Goal: Find specific page/section: Find specific page/section

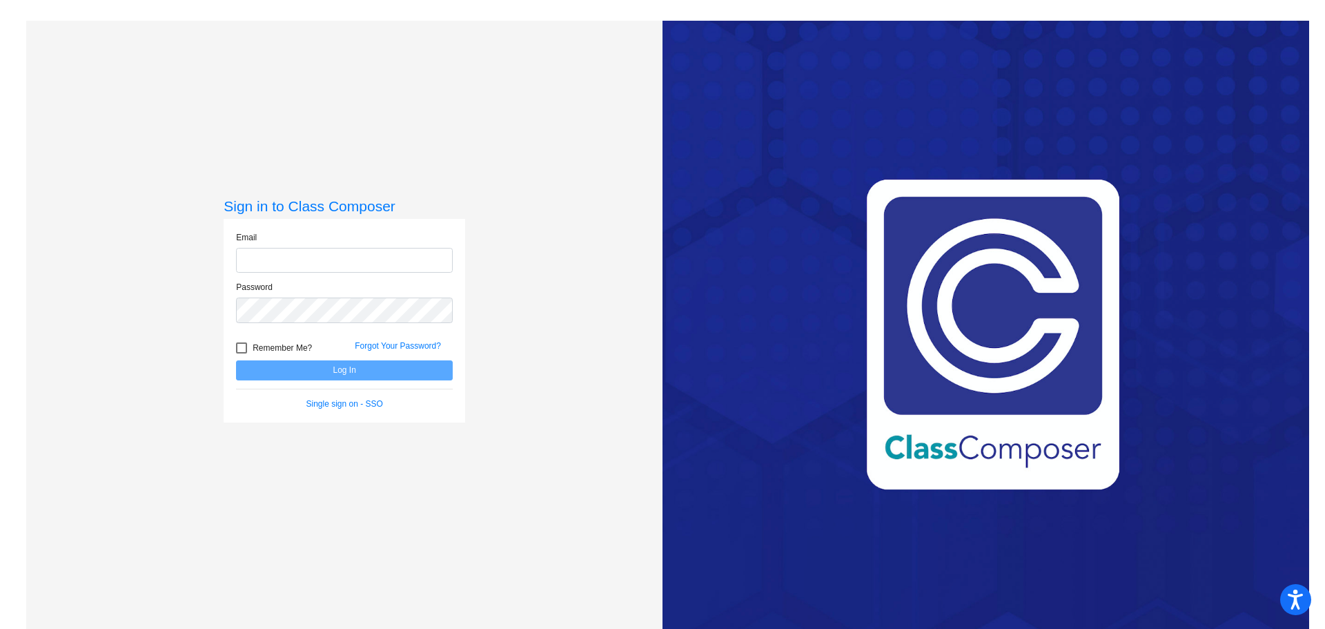
type input "[EMAIL_ADDRESS][DOMAIN_NAME]"
click at [308, 382] on form "Email [EMAIL_ADDRESS][DOMAIN_NAME] Password Remember Me? Forgot Your Password? …" at bounding box center [344, 320] width 217 height 179
click at [306, 381] on form "Email [EMAIL_ADDRESS][DOMAIN_NAME] Password Remember Me? Forgot Your Password? …" at bounding box center [344, 320] width 217 height 179
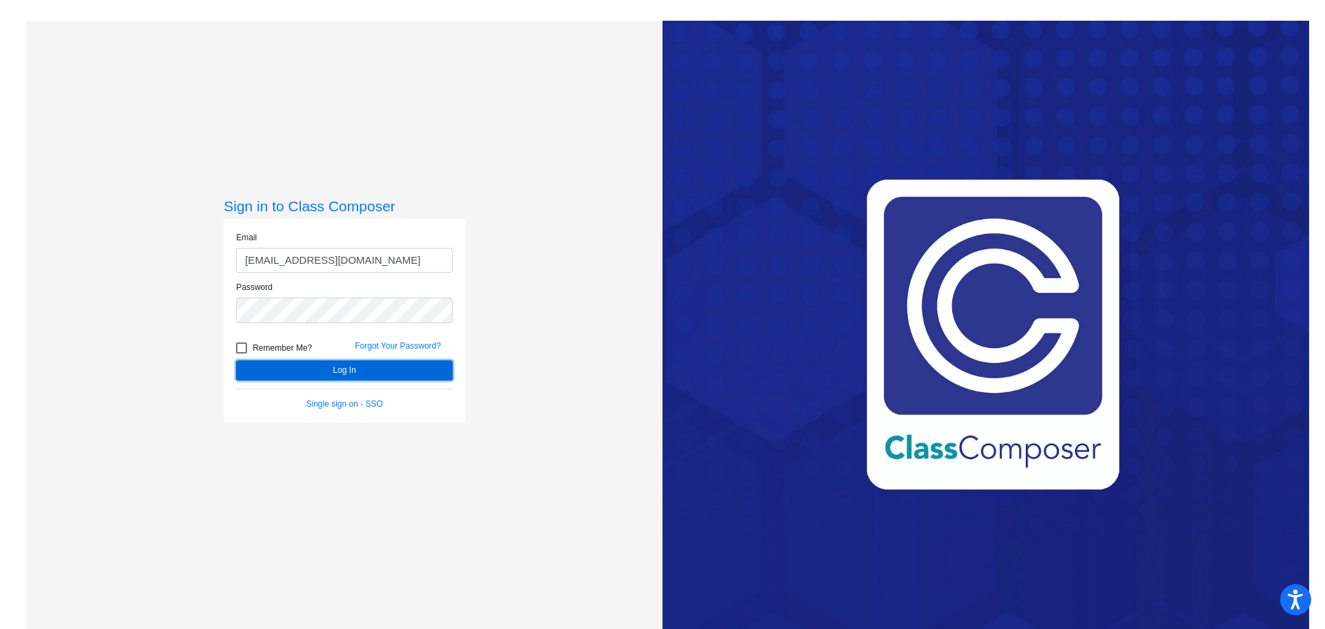
click at [311, 370] on button "Log In" at bounding box center [344, 370] width 217 height 20
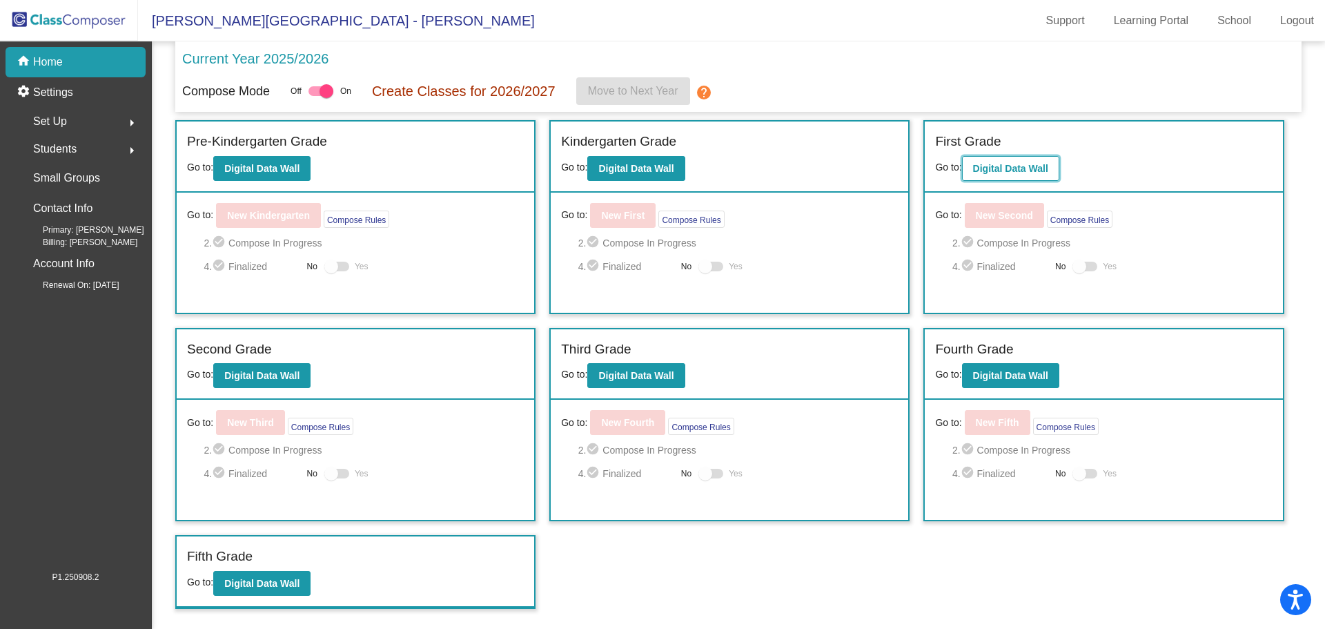
click at [1017, 160] on button "Digital Data Wall" at bounding box center [1010, 168] width 97 height 25
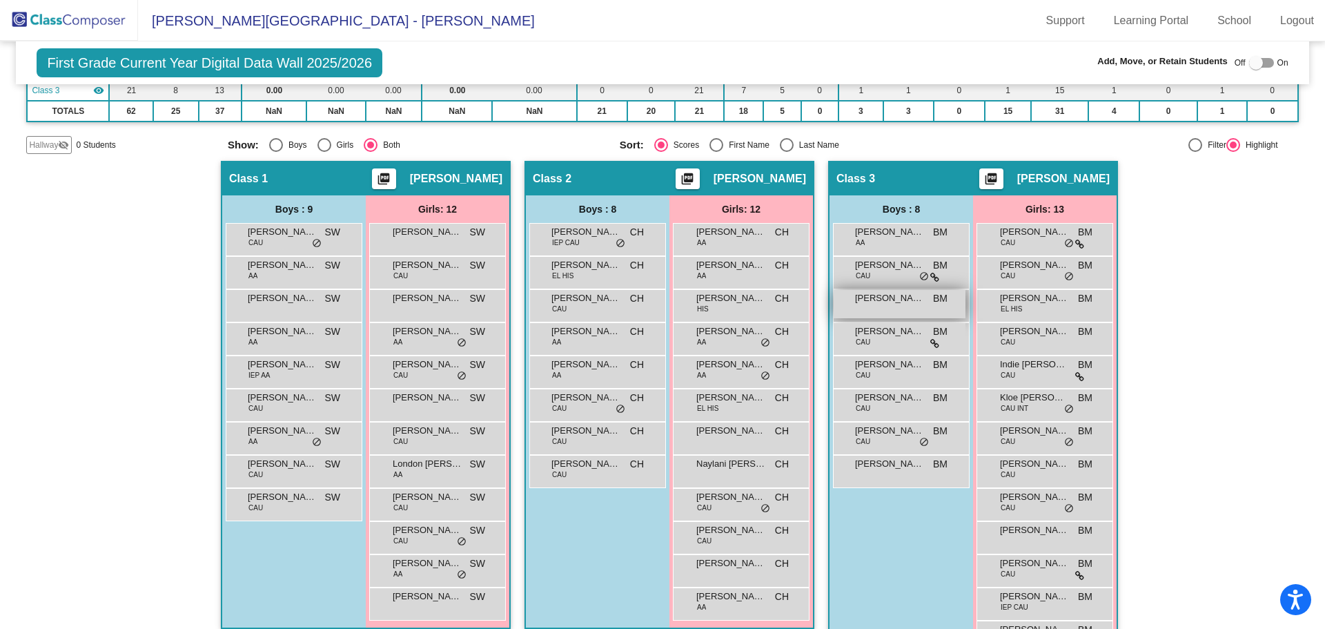
scroll to position [254, 0]
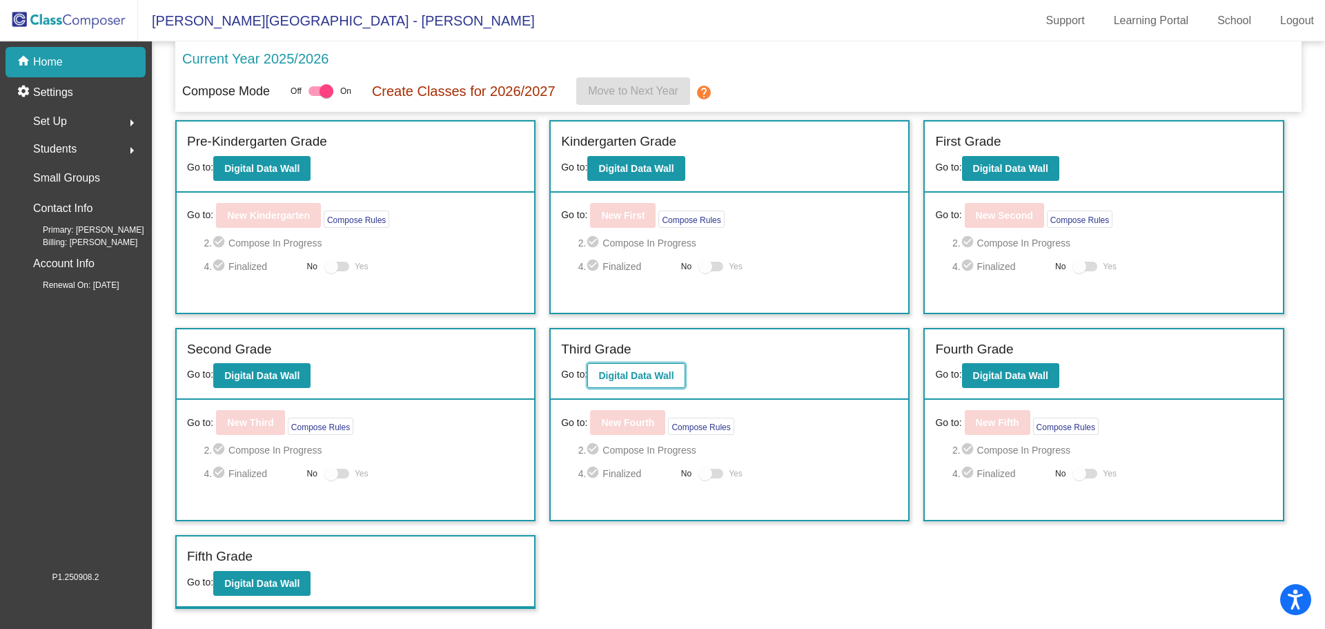
click at [614, 379] on b "Digital Data Wall" at bounding box center [635, 375] width 75 height 11
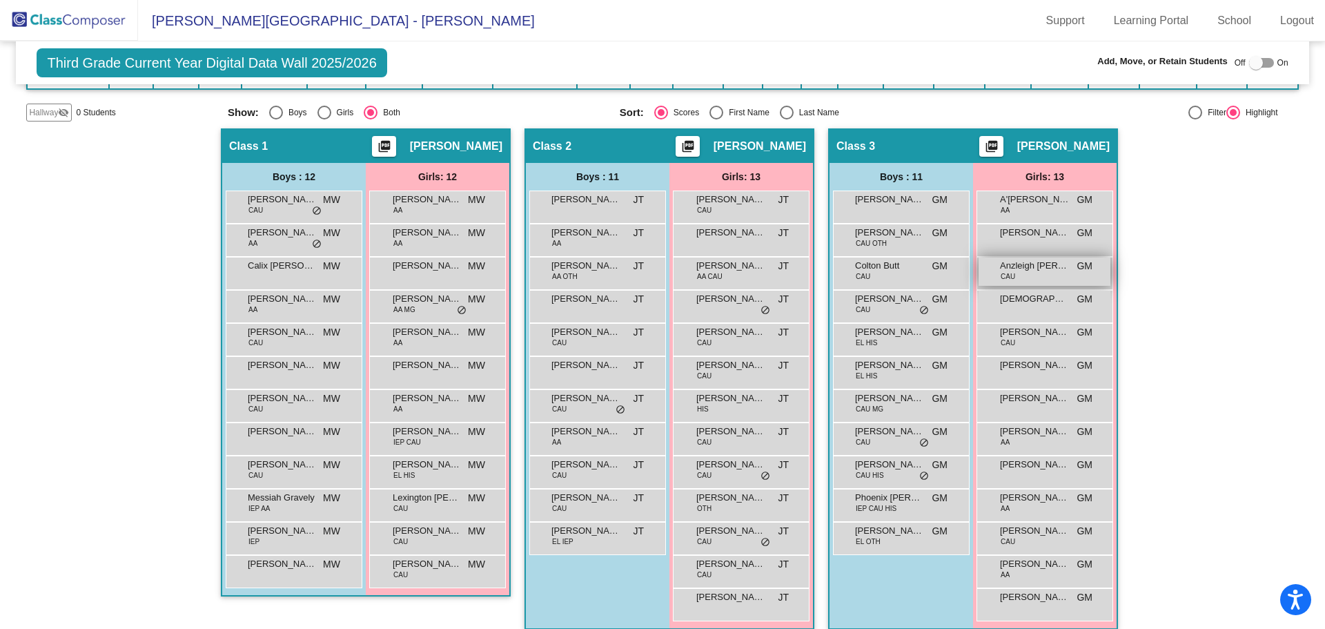
scroll to position [254, 0]
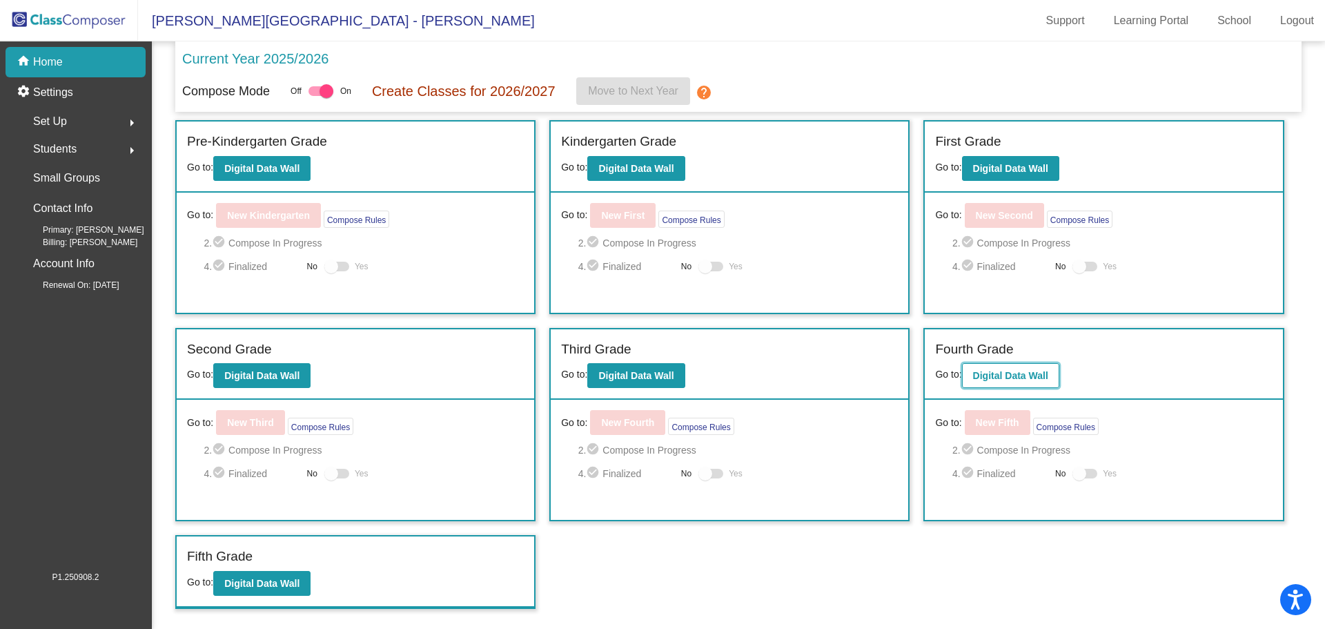
click at [1025, 374] on b "Digital Data Wall" at bounding box center [1010, 375] width 75 height 11
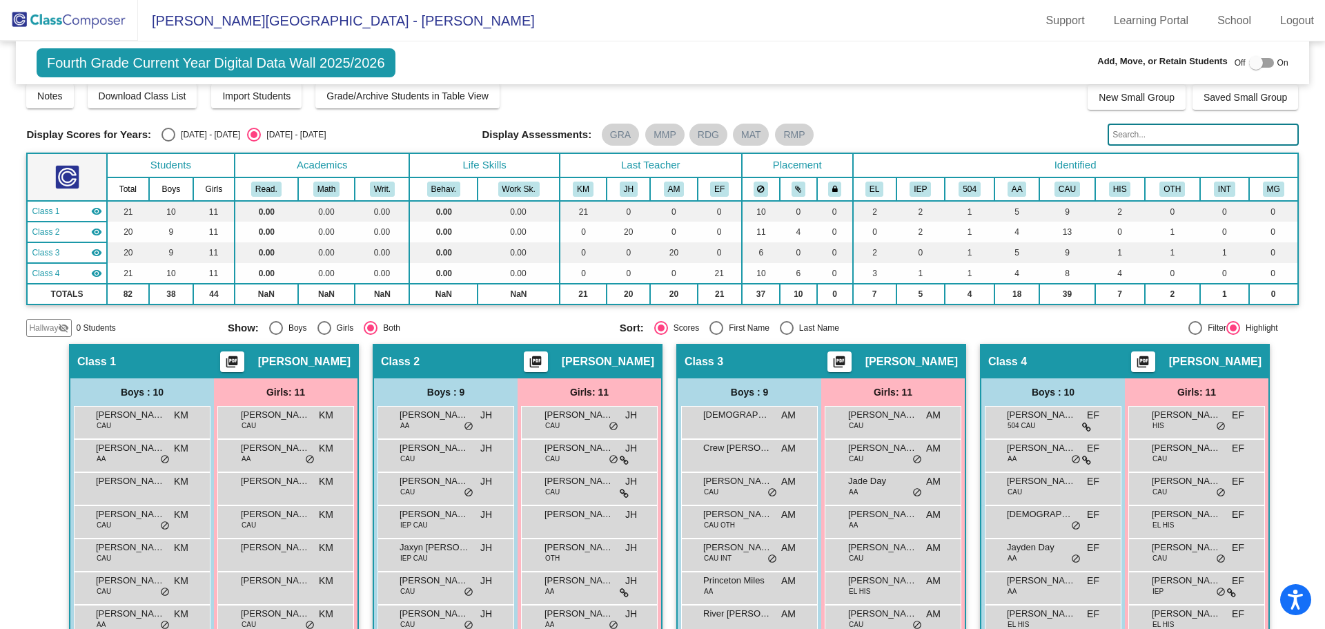
scroll to position [208, 0]
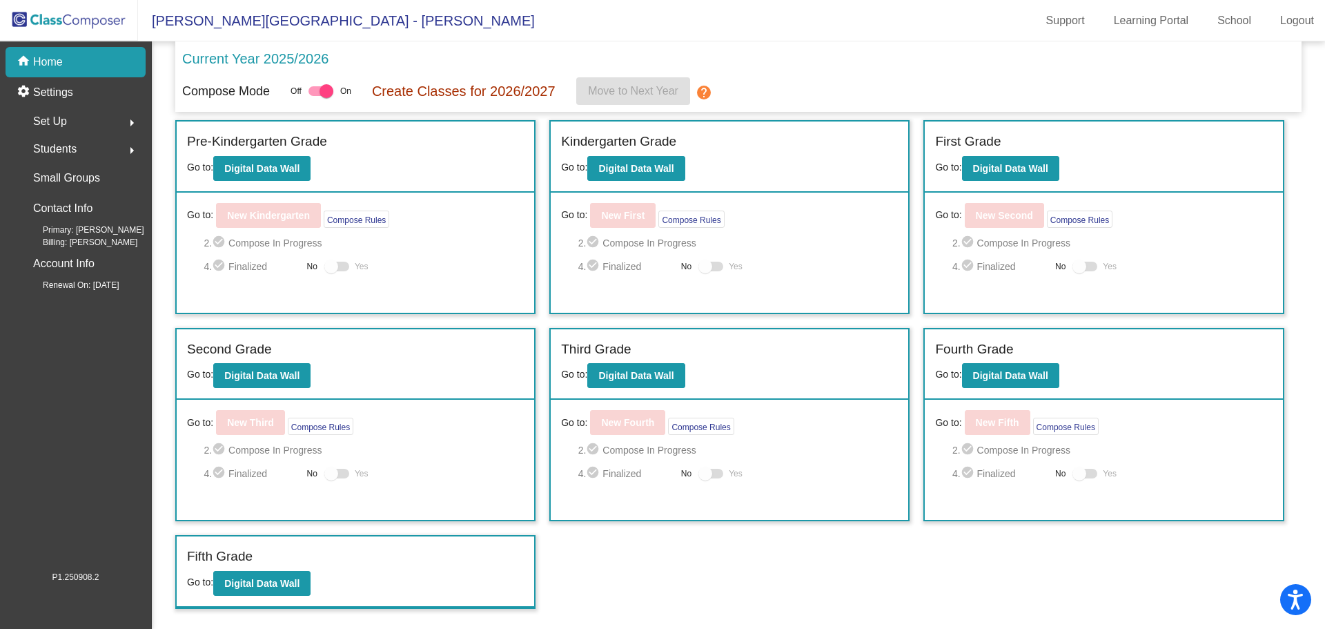
click at [640, 392] on div "Third Grade Go to: Digital Data Wall" at bounding box center [729, 364] width 357 height 71
click at [642, 385] on button "Digital Data Wall" at bounding box center [635, 375] width 97 height 25
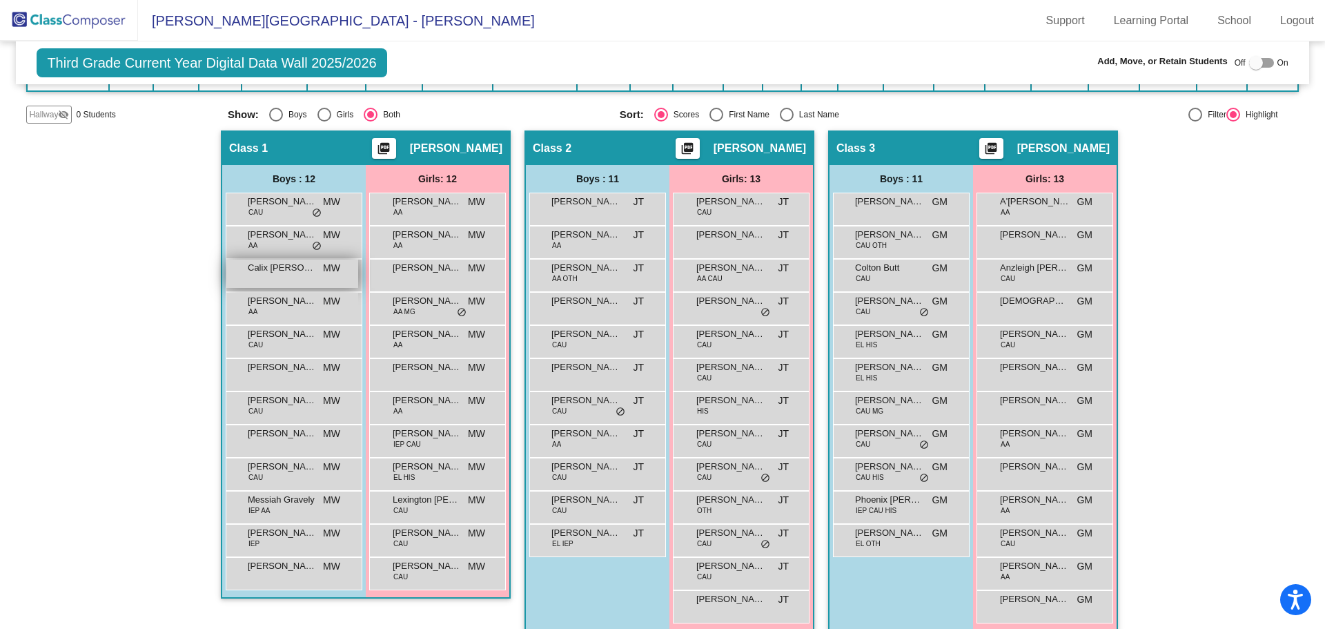
scroll to position [254, 0]
